Goal: Check status: Check status

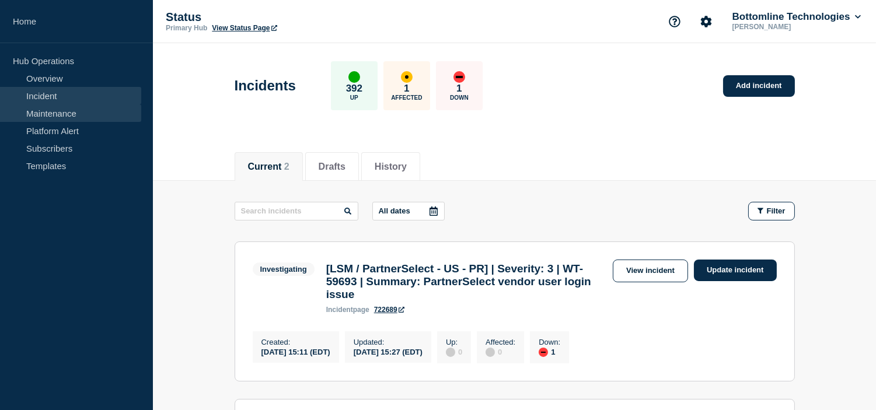
click at [50, 120] on link "Maintenance" at bounding box center [70, 112] width 141 height 17
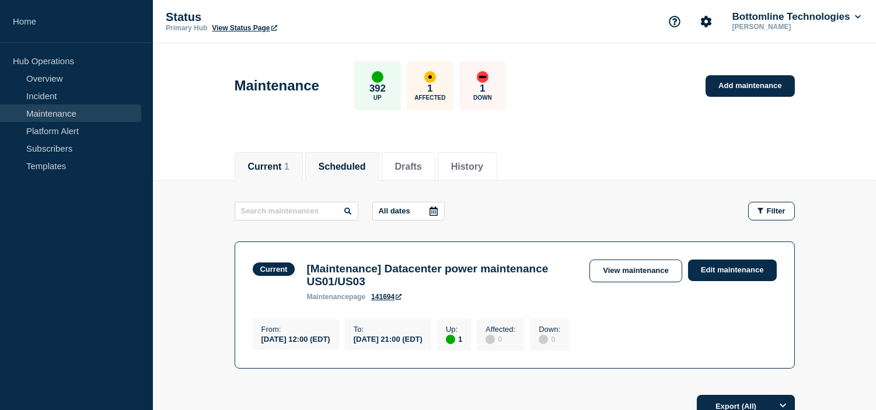
click at [379, 156] on li "Scheduled" at bounding box center [342, 166] width 74 height 29
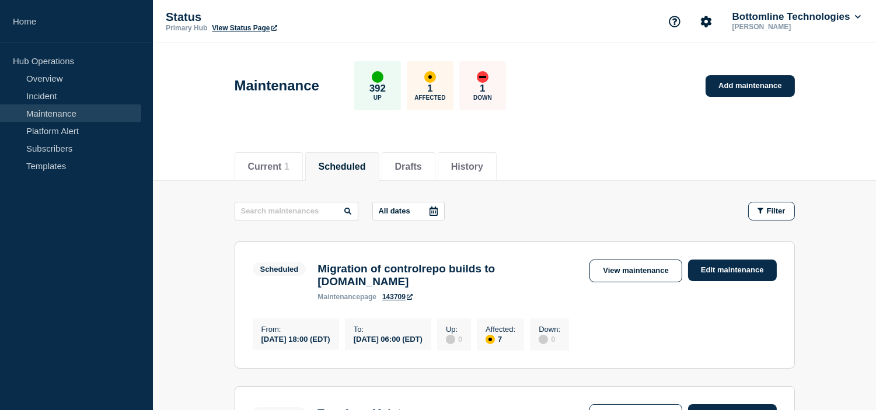
click at [570, 149] on div "Current 1 Scheduled Drafts History" at bounding box center [514, 161] width 560 height 40
click at [279, 162] on button "Current 1" at bounding box center [268, 167] width 41 height 10
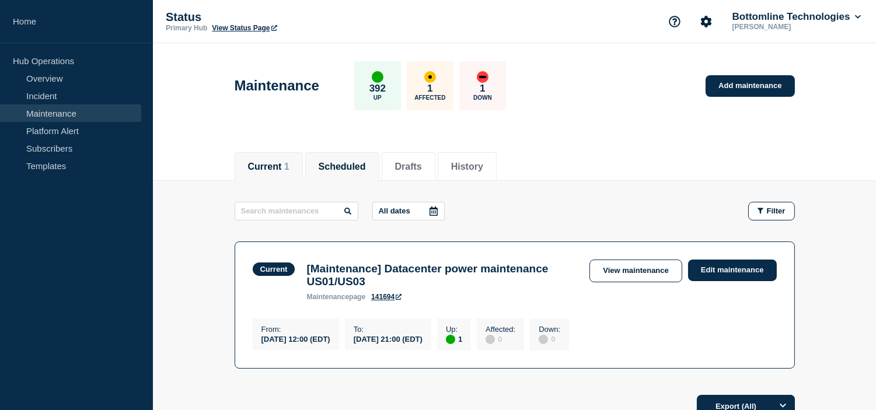
click at [365, 177] on li "Scheduled" at bounding box center [342, 166] width 74 height 29
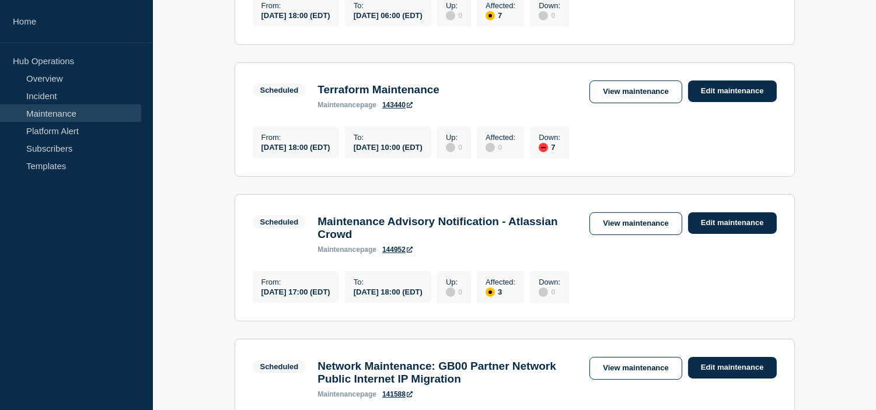
scroll to position [453, 0]
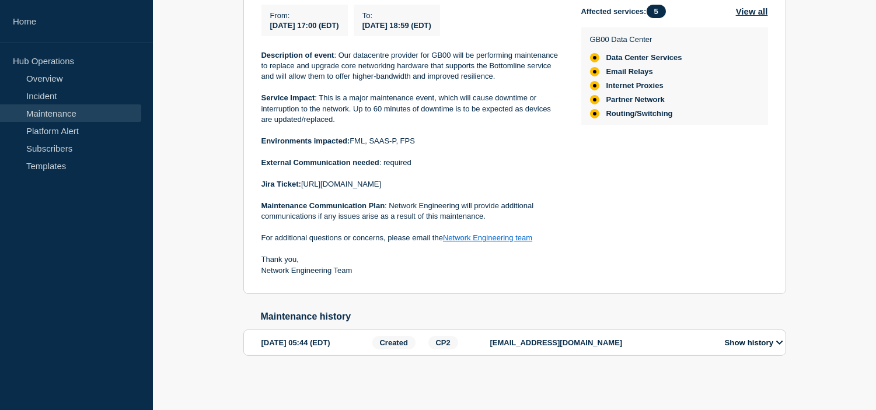
scroll to position [117, 0]
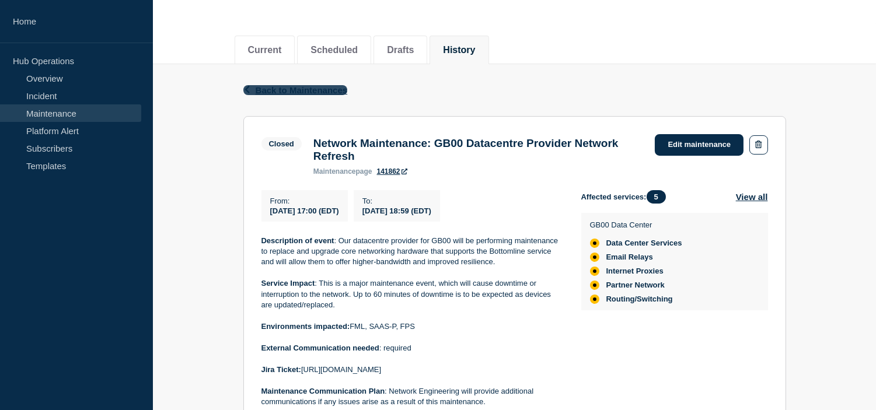
click at [290, 86] on span "Back to Maintenances" at bounding box center [301, 90] width 92 height 10
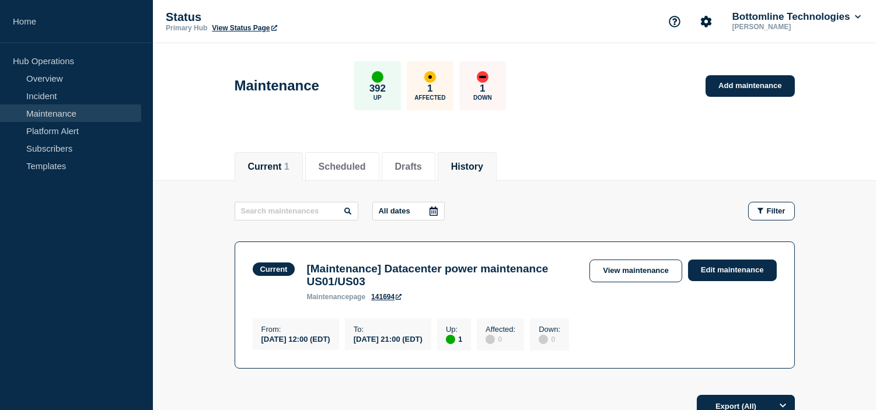
click at [483, 163] on button "History" at bounding box center [467, 167] width 32 height 10
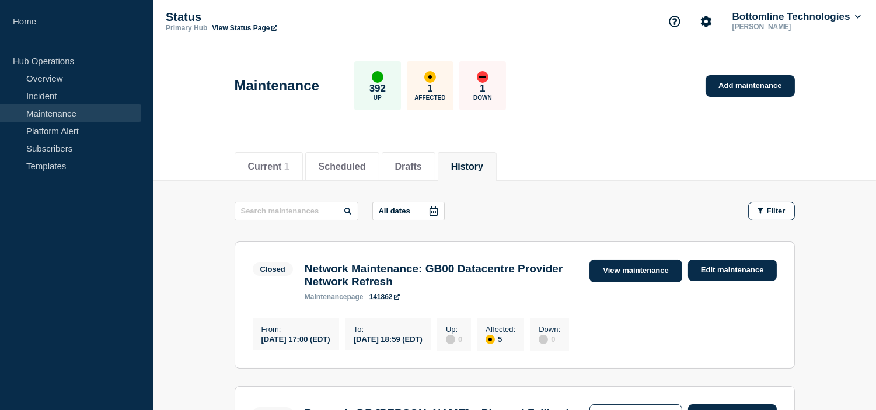
click at [626, 264] on link "View maintenance" at bounding box center [635, 271] width 92 height 23
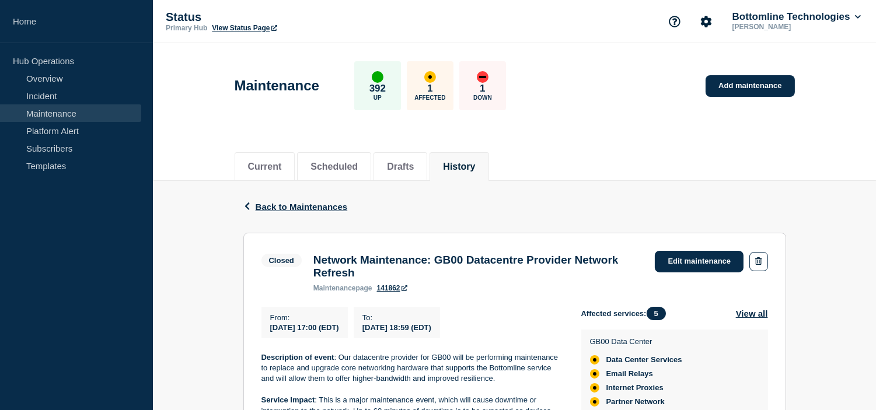
click at [566, 175] on div "Current Scheduled Drafts History" at bounding box center [514, 161] width 560 height 40
